Goal: Check status: Check status

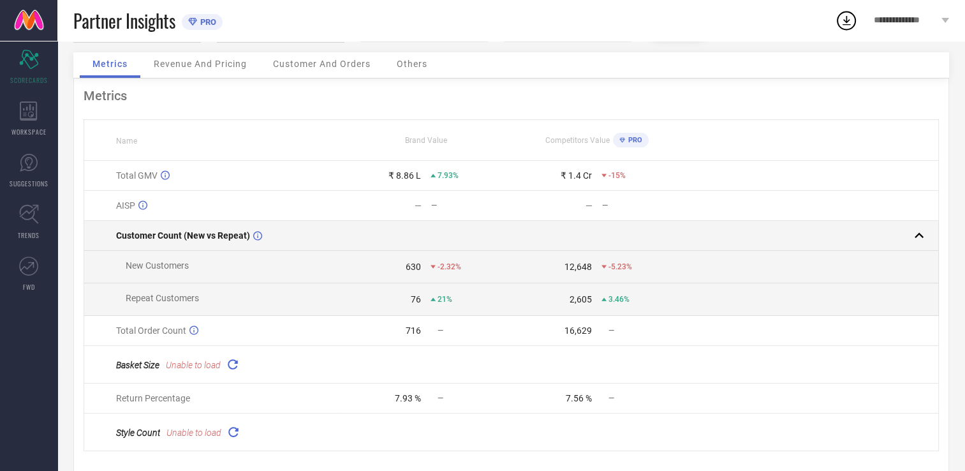
scroll to position [78, 0]
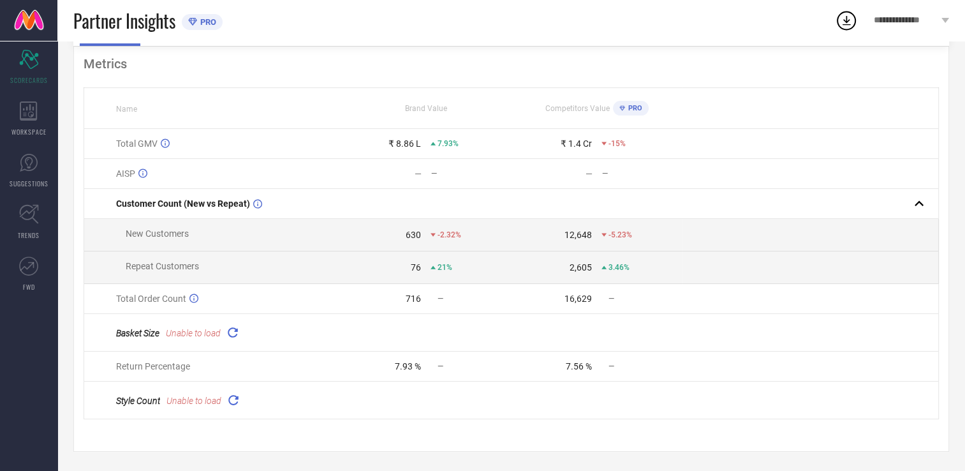
click at [233, 402] on icon at bounding box center [233, 399] width 15 height 15
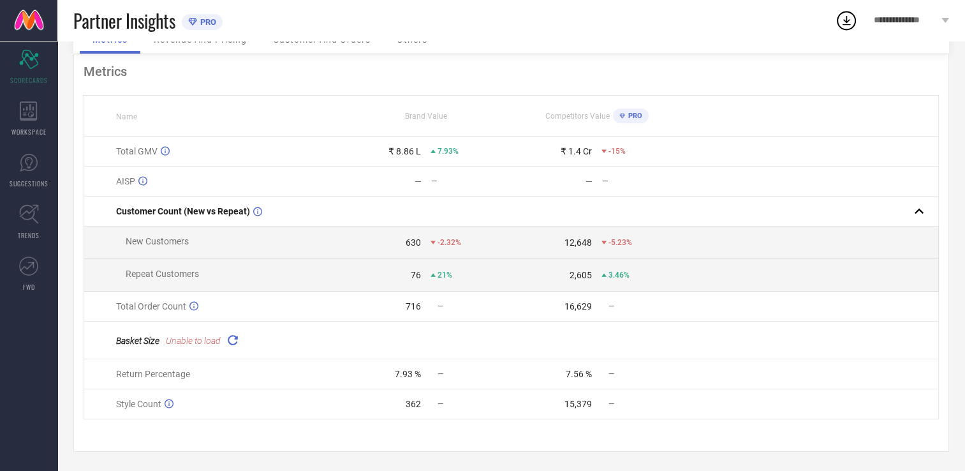
scroll to position [71, 0]
click at [232, 340] on icon at bounding box center [232, 339] width 15 height 15
click at [232, 343] on icon at bounding box center [232, 339] width 15 height 15
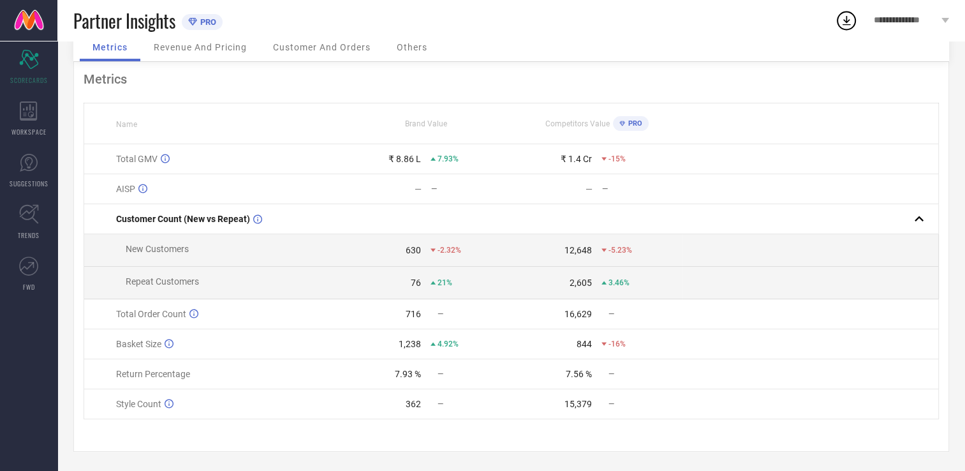
scroll to position [64, 0]
click at [143, 184] on icon at bounding box center [142, 189] width 9 height 10
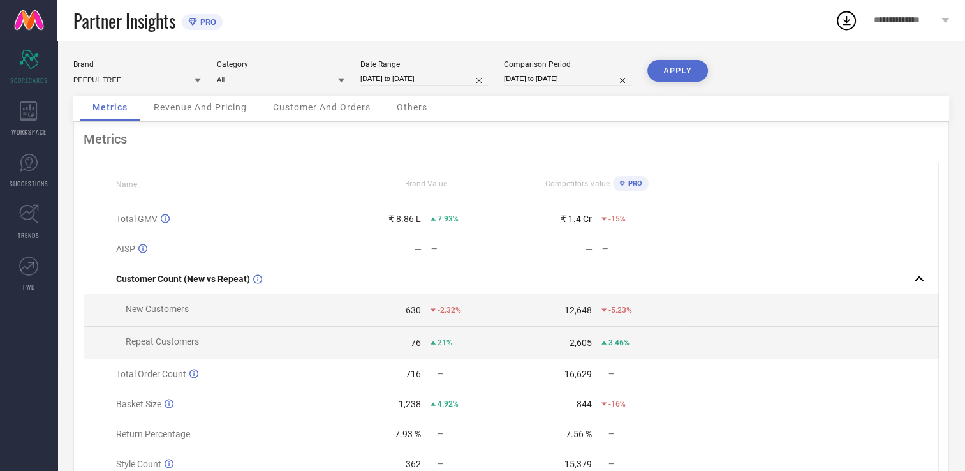
select select "8"
select select "2025"
select select "9"
select select "2025"
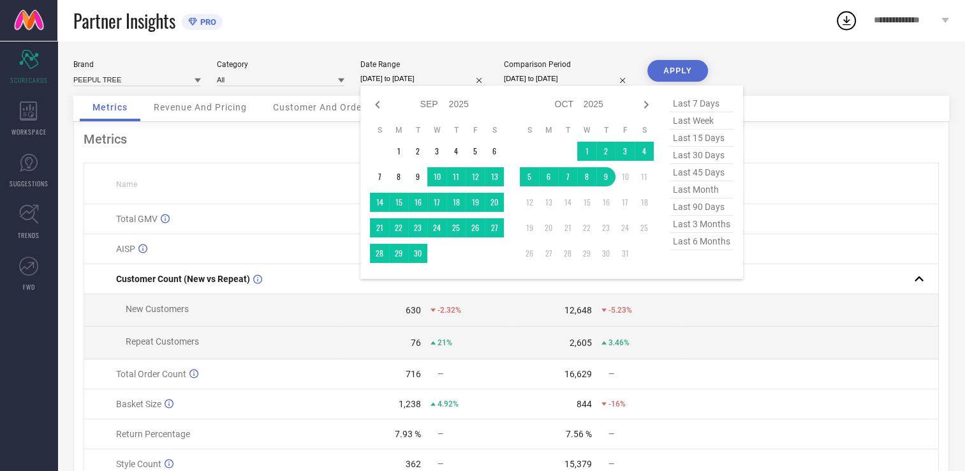
click at [452, 80] on input "[DATE] to [DATE]" at bounding box center [424, 78] width 128 height 13
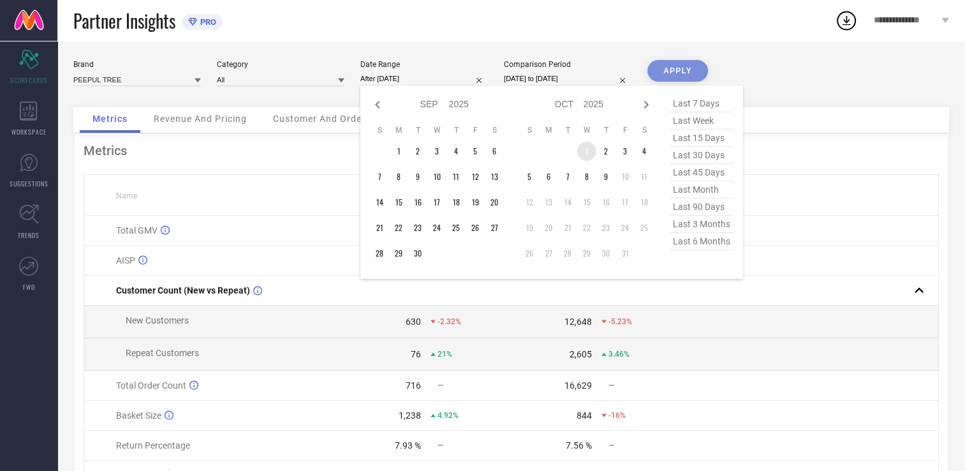
click at [584, 149] on td "1" at bounding box center [586, 151] width 19 height 19
type input "[DATE] to [DATE]"
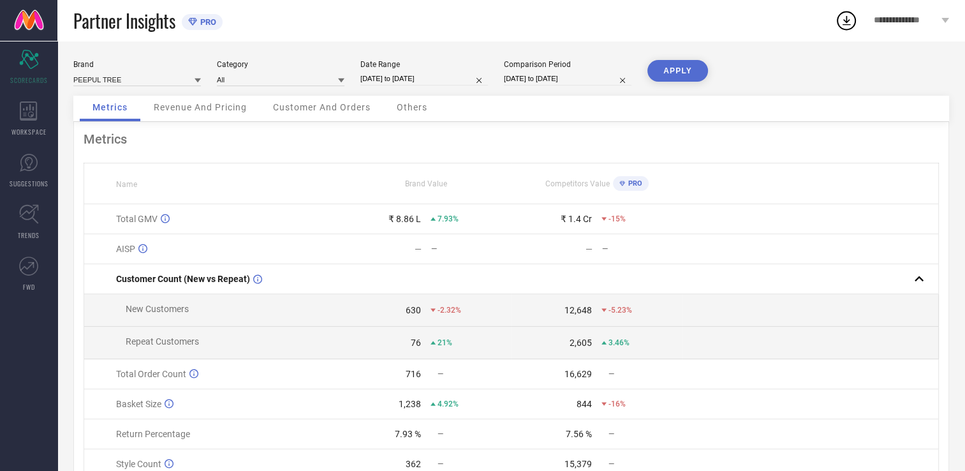
select select "8"
select select "2024"
select select "9"
select select "2024"
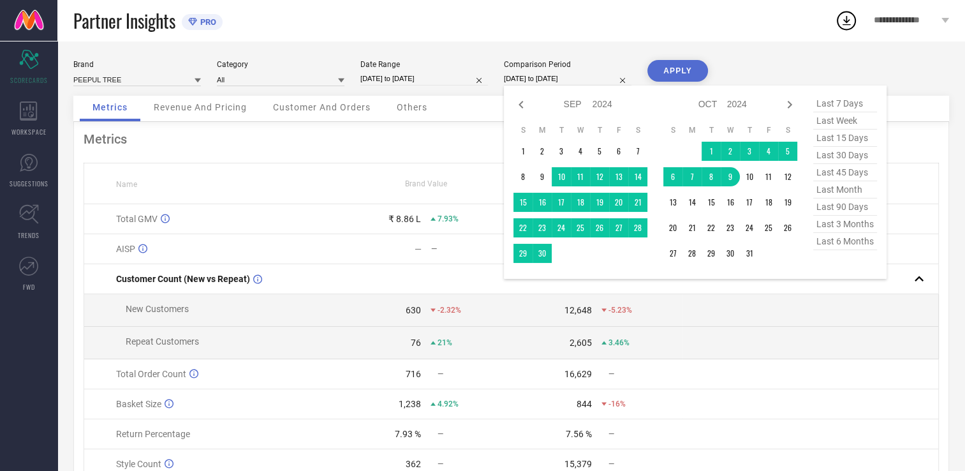
click at [597, 81] on input "[DATE] to [DATE]" at bounding box center [568, 78] width 128 height 13
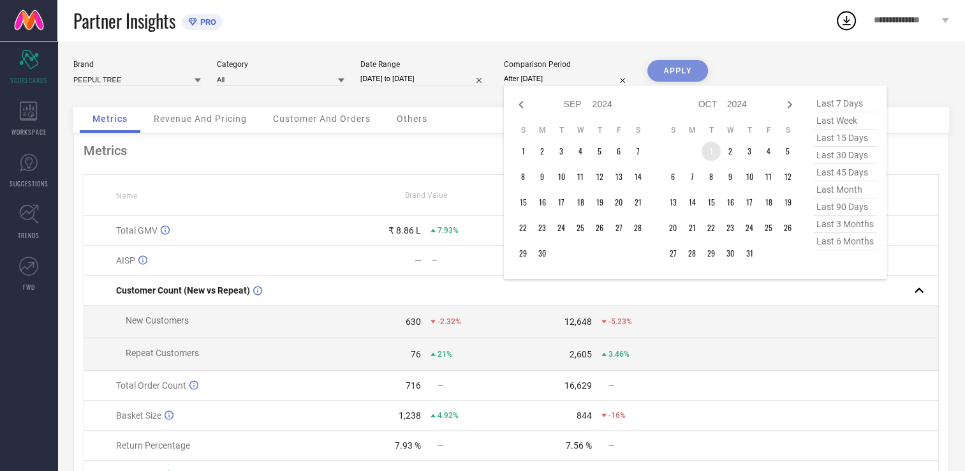
click at [702, 147] on td "1" at bounding box center [710, 151] width 19 height 19
type input "[DATE] to [DATE]"
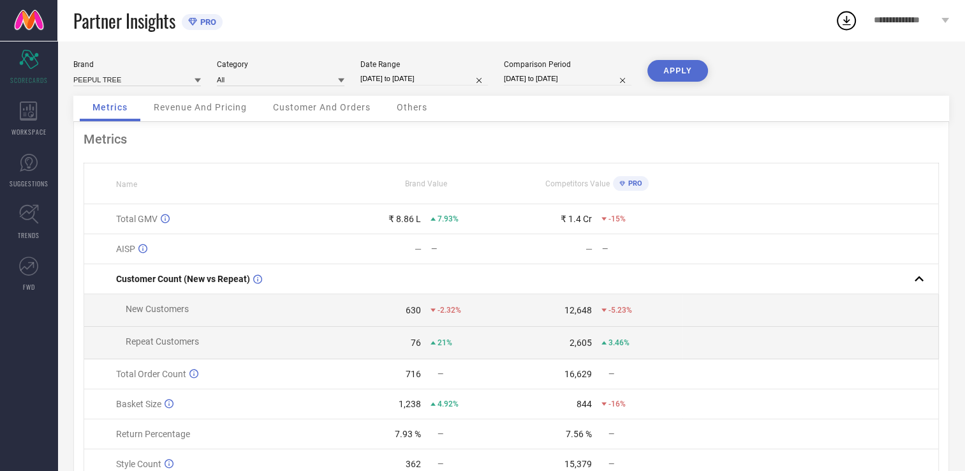
click at [692, 79] on button "APPLY" at bounding box center [677, 71] width 61 height 22
